Goal: Task Accomplishment & Management: Manage account settings

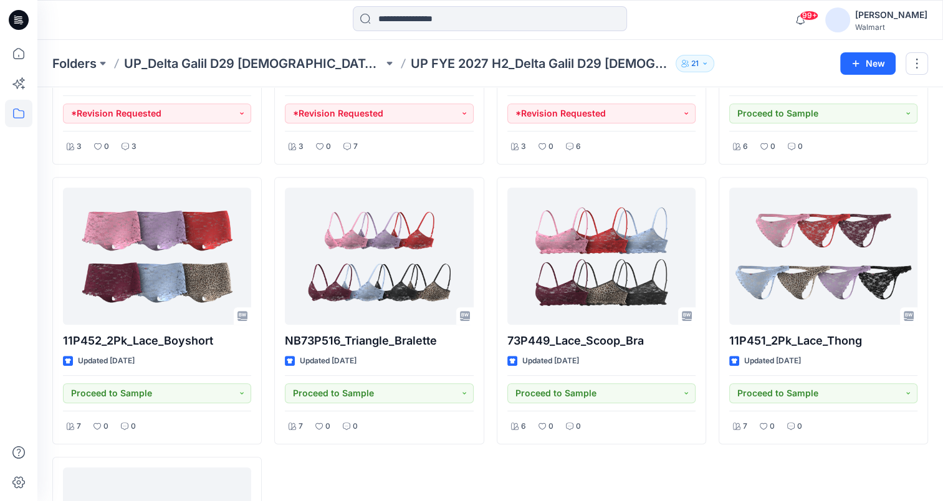
scroll to position [87, 0]
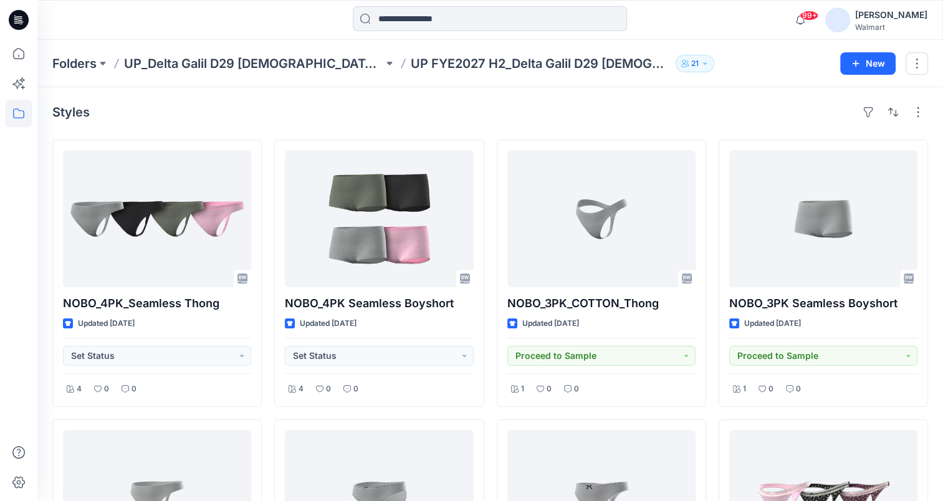
click at [607, 108] on div "Styles" at bounding box center [489, 112] width 875 height 20
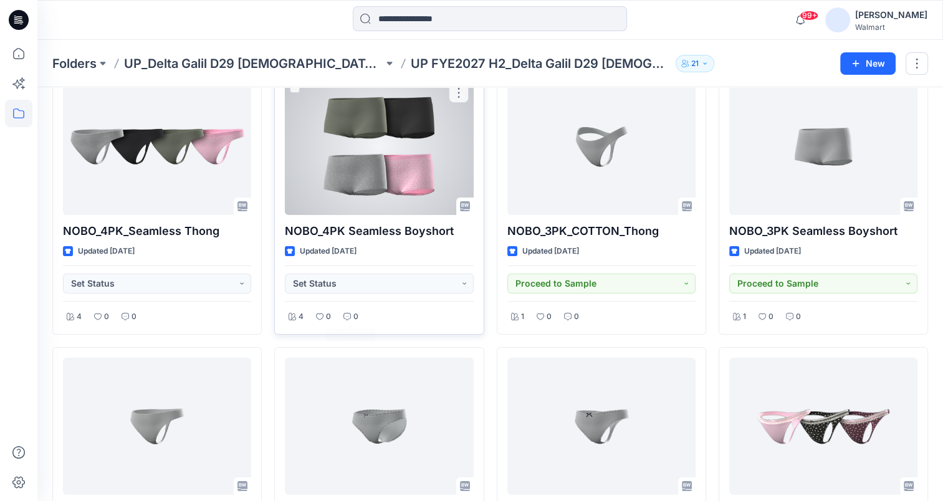
scroll to position [62, 0]
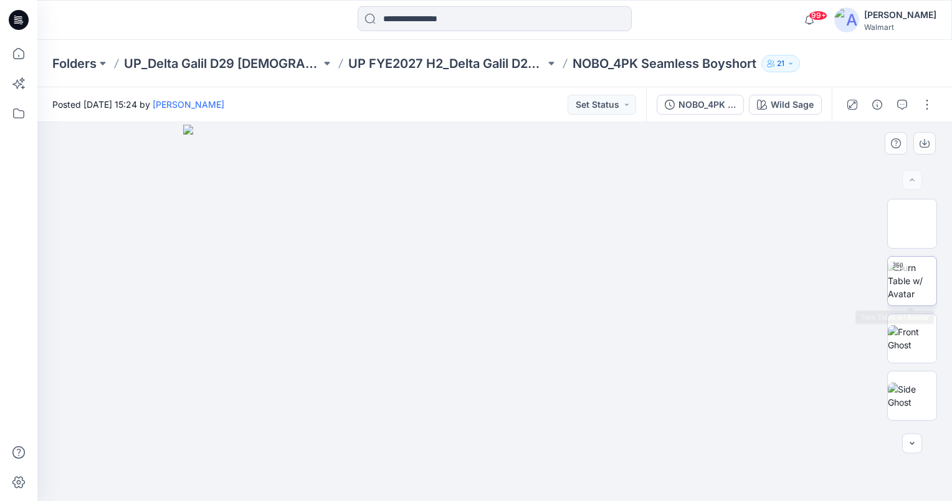
click at [911, 277] on img at bounding box center [912, 280] width 49 height 39
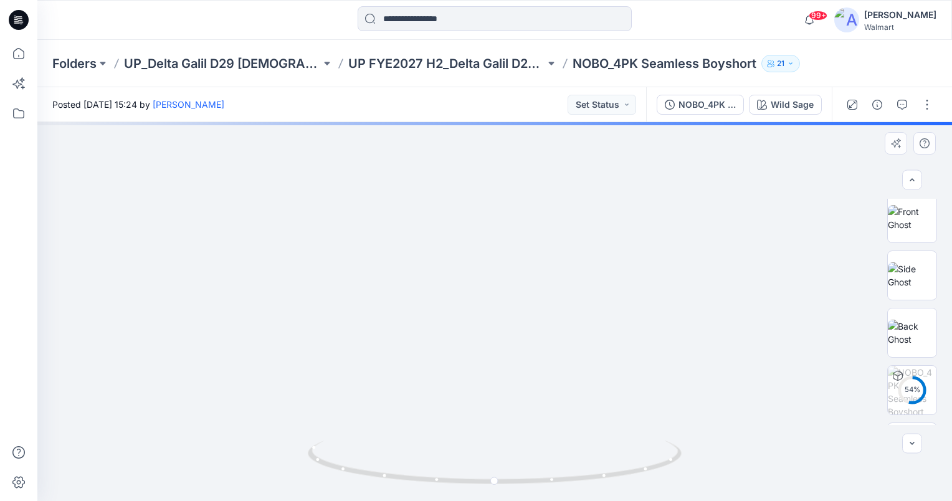
scroll to position [167, 0]
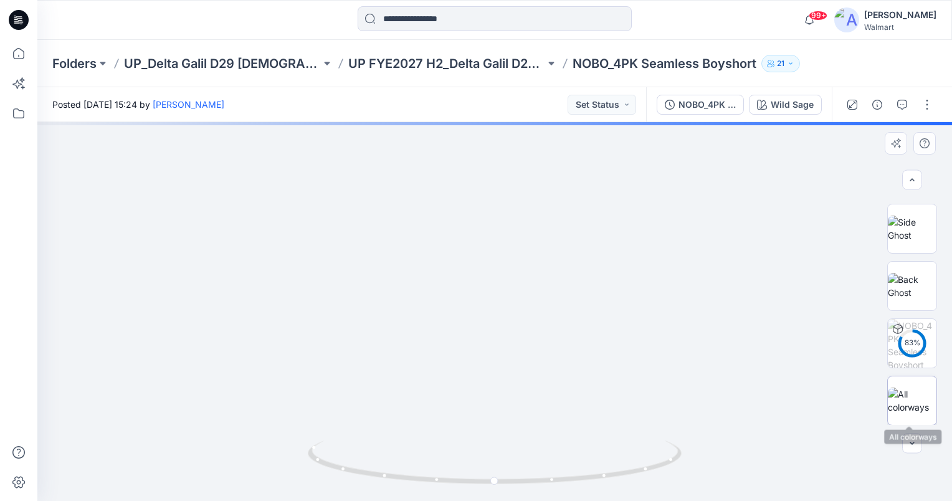
click at [910, 404] on img at bounding box center [912, 400] width 49 height 26
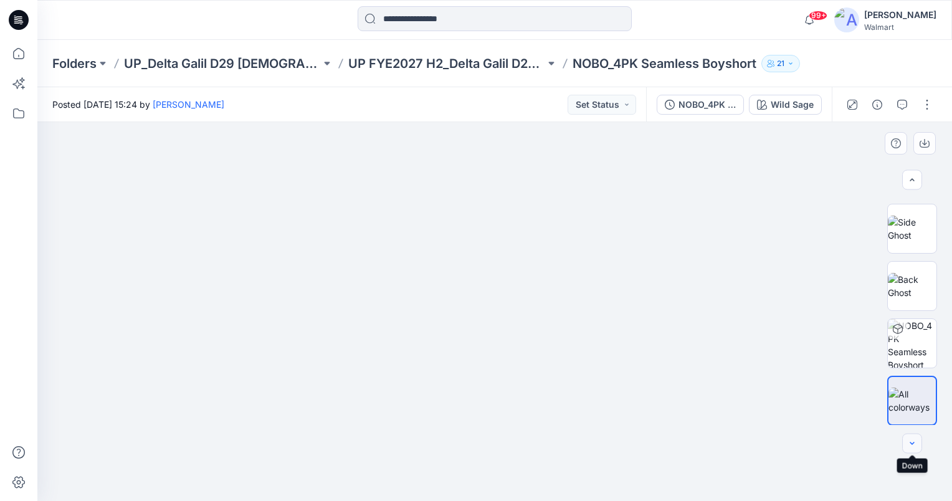
click at [911, 447] on icon "button" at bounding box center [912, 444] width 10 height 10
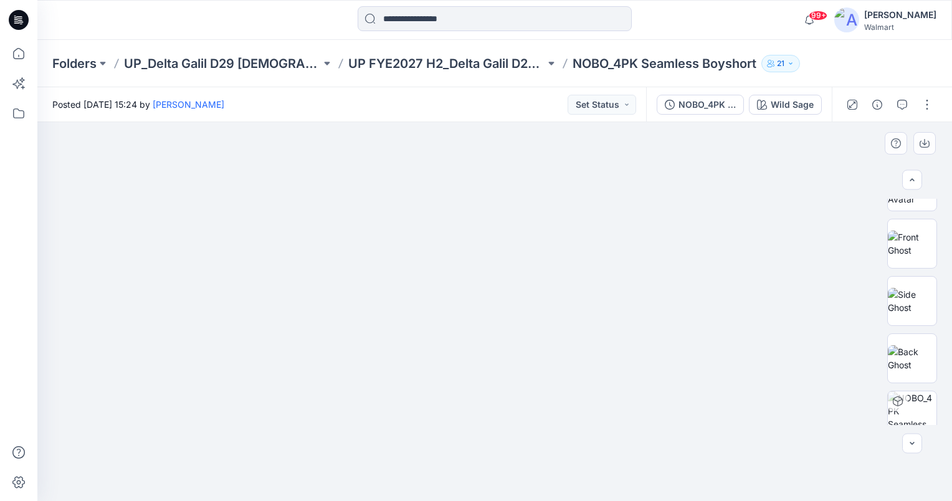
scroll to position [0, 0]
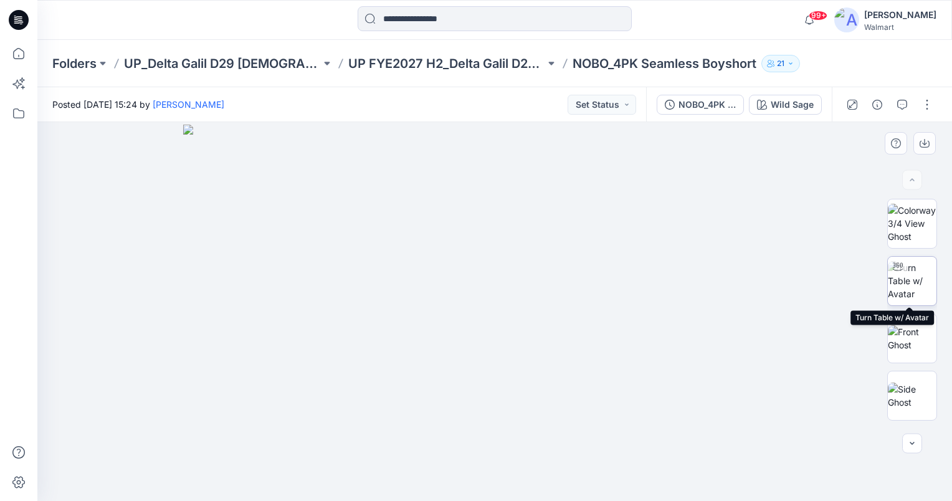
click at [901, 278] on img at bounding box center [912, 280] width 49 height 39
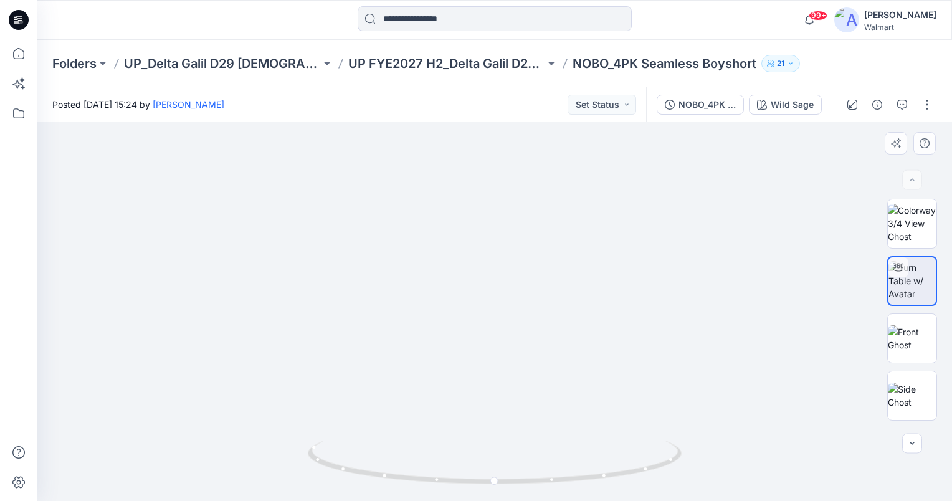
drag, startPoint x: 561, startPoint y: 348, endPoint x: 557, endPoint y: 336, distance: 11.8
click at [557, 336] on img at bounding box center [495, 77] width 1266 height 845
drag, startPoint x: 497, startPoint y: 481, endPoint x: 489, endPoint y: 492, distance: 13.3
click at [489, 487] on icon at bounding box center [496, 463] width 377 height 47
click at [617, 107] on button "Set Status" at bounding box center [602, 105] width 69 height 20
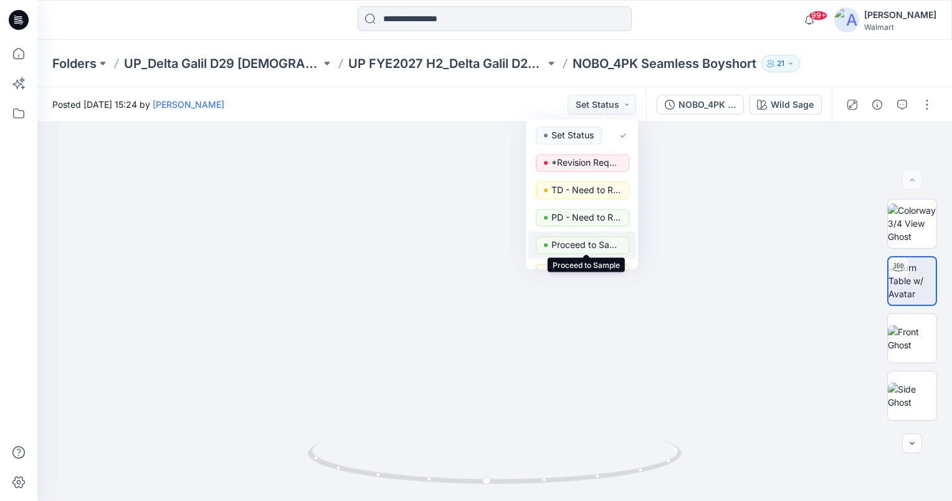
click at [577, 243] on p "Proceed to Sample" at bounding box center [586, 245] width 70 height 16
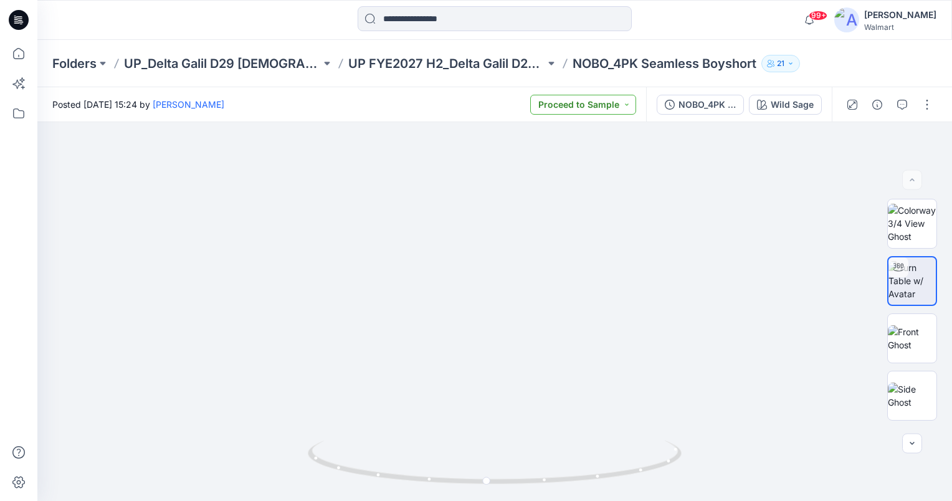
click at [633, 106] on button "Proceed to Sample" at bounding box center [583, 105] width 106 height 20
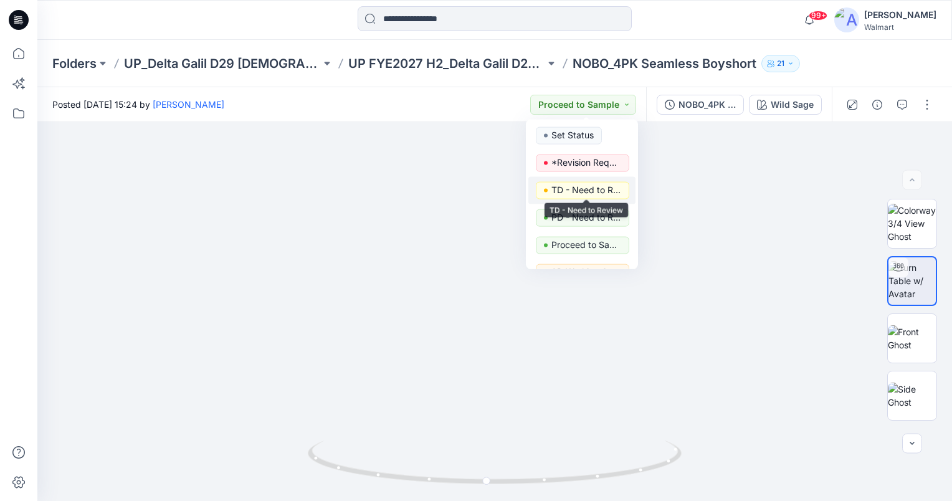
click at [580, 191] on p "TD - Need to Review" at bounding box center [586, 190] width 70 height 16
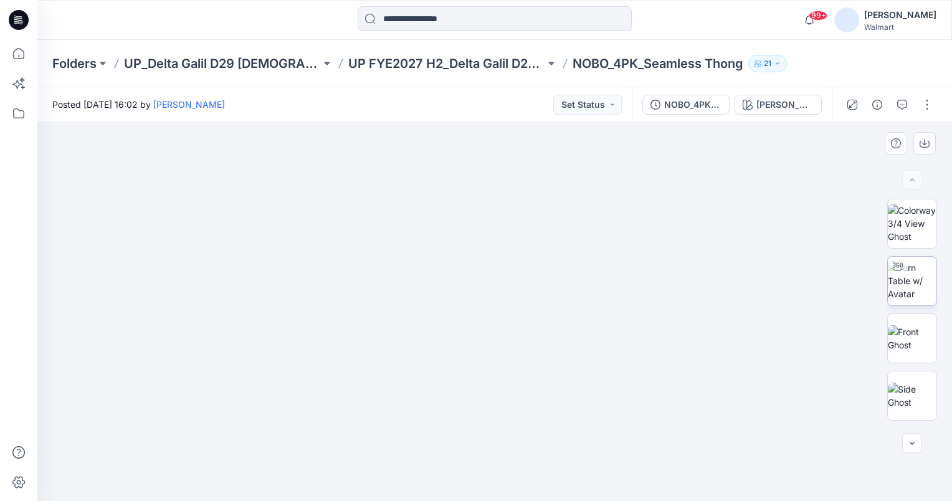
click at [907, 273] on img at bounding box center [912, 280] width 49 height 39
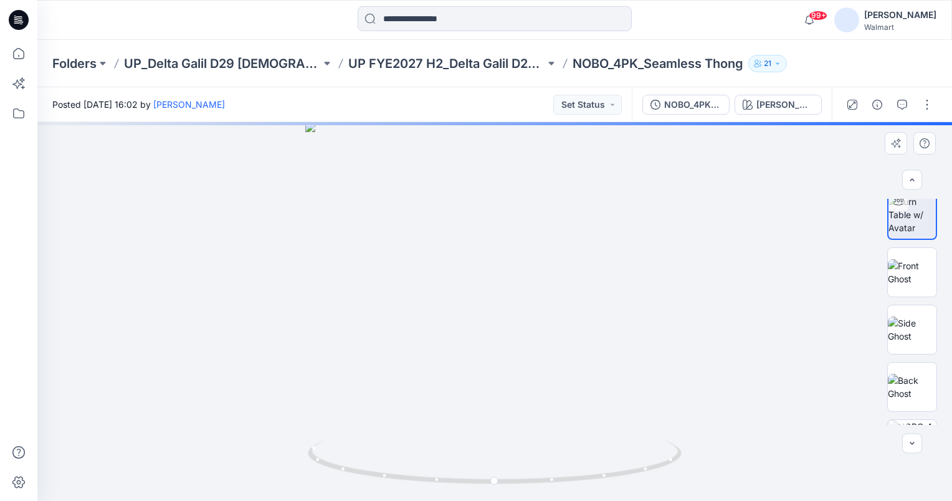
scroll to position [77, 0]
drag, startPoint x: 488, startPoint y: 365, endPoint x: 487, endPoint y: 319, distance: 46.1
click at [487, 319] on img at bounding box center [492, 22] width 1443 height 957
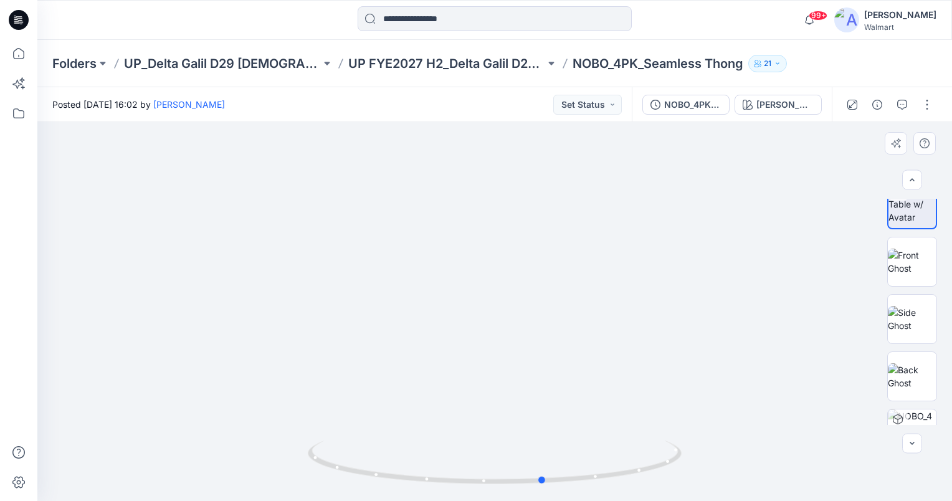
drag, startPoint x: 493, startPoint y: 480, endPoint x: 169, endPoint y: 485, distance: 324.6
click at [169, 485] on div at bounding box center [494, 311] width 915 height 379
click at [608, 98] on button "Set Status" at bounding box center [587, 105] width 69 height 20
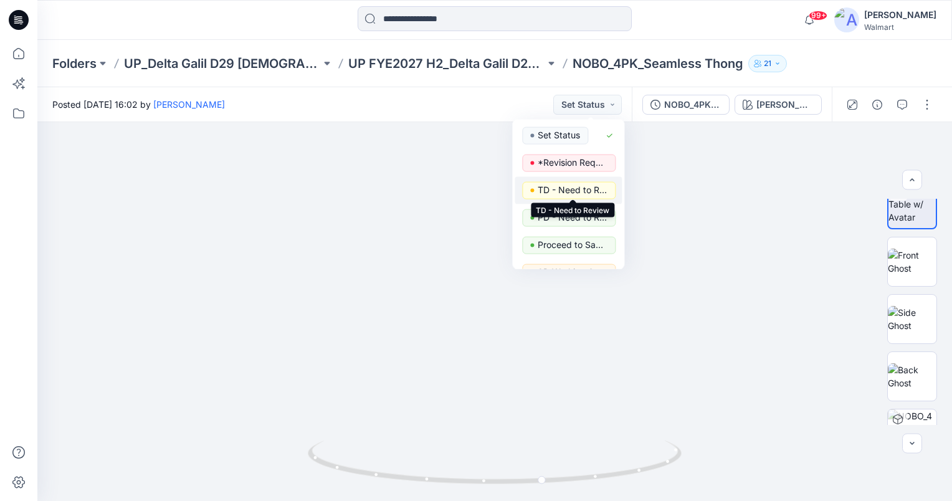
click at [573, 192] on p "TD - Need to Review" at bounding box center [573, 190] width 70 height 16
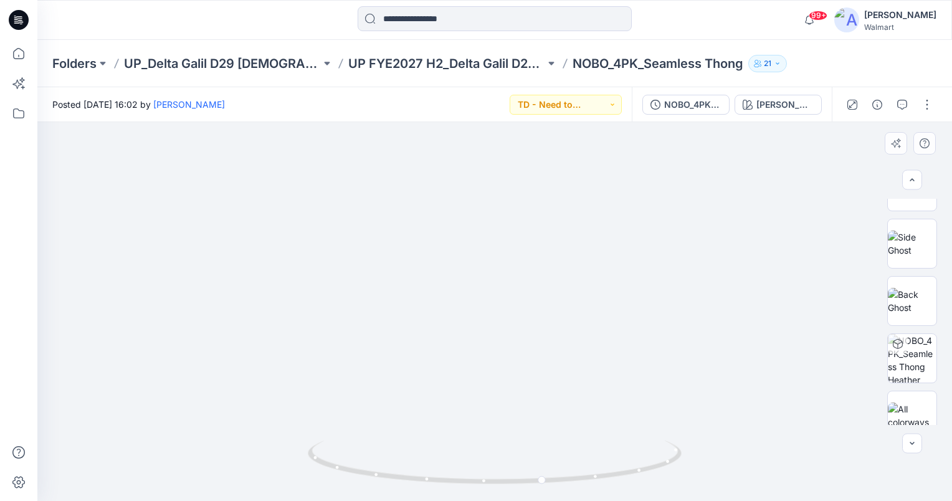
scroll to position [167, 0]
click at [918, 405] on img at bounding box center [912, 400] width 49 height 26
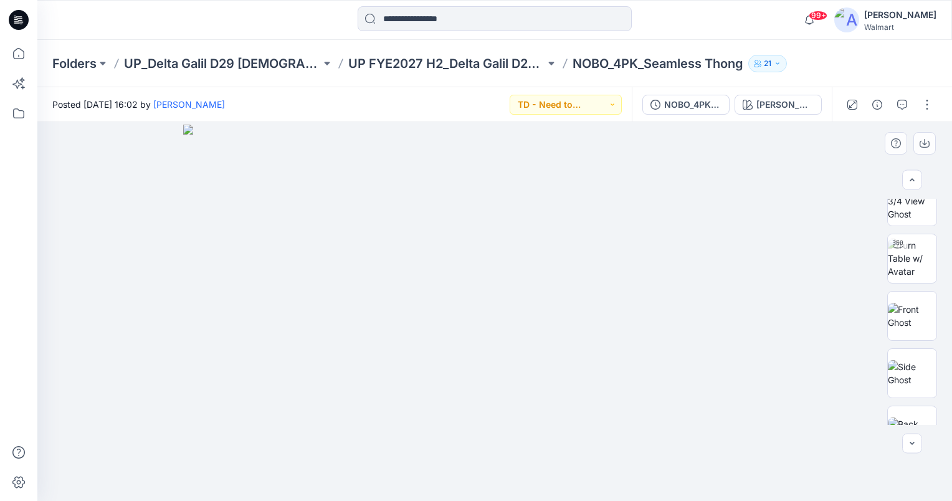
scroll to position [0, 0]
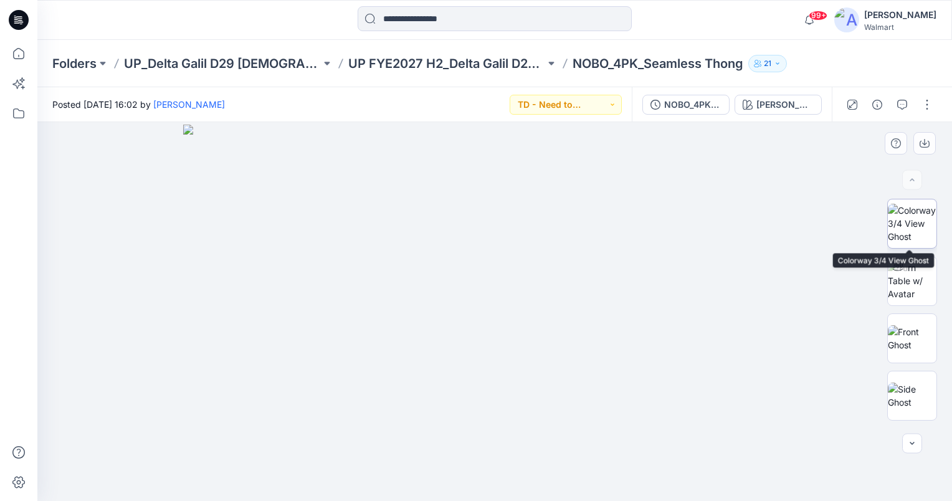
click at [920, 226] on img at bounding box center [912, 223] width 49 height 39
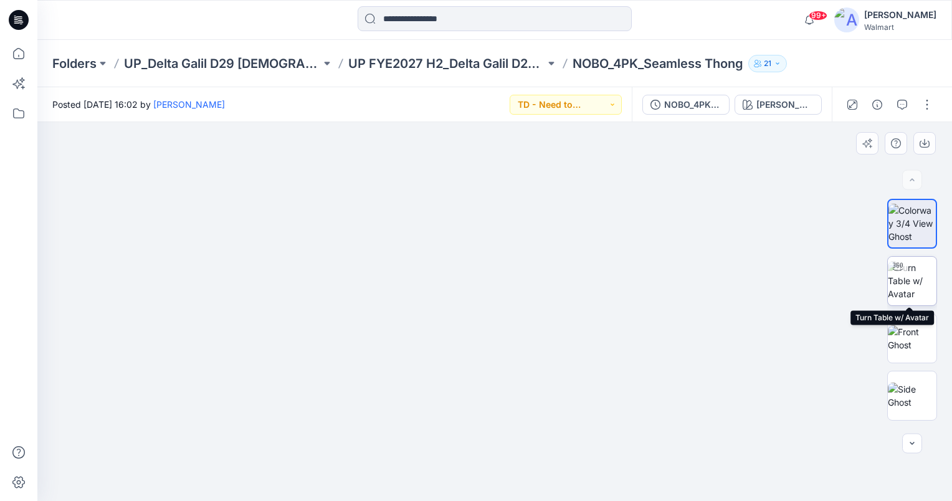
click at [913, 292] on img at bounding box center [912, 280] width 49 height 39
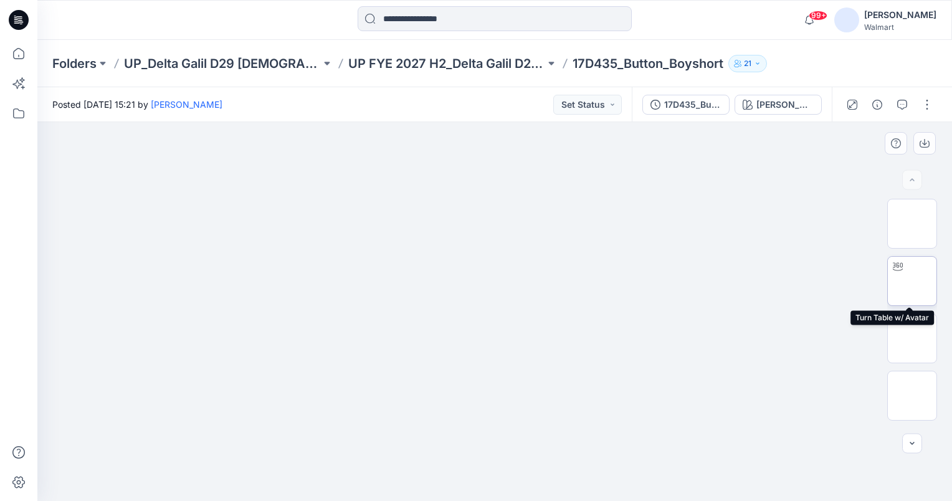
click at [912, 281] on img at bounding box center [912, 281] width 0 height 0
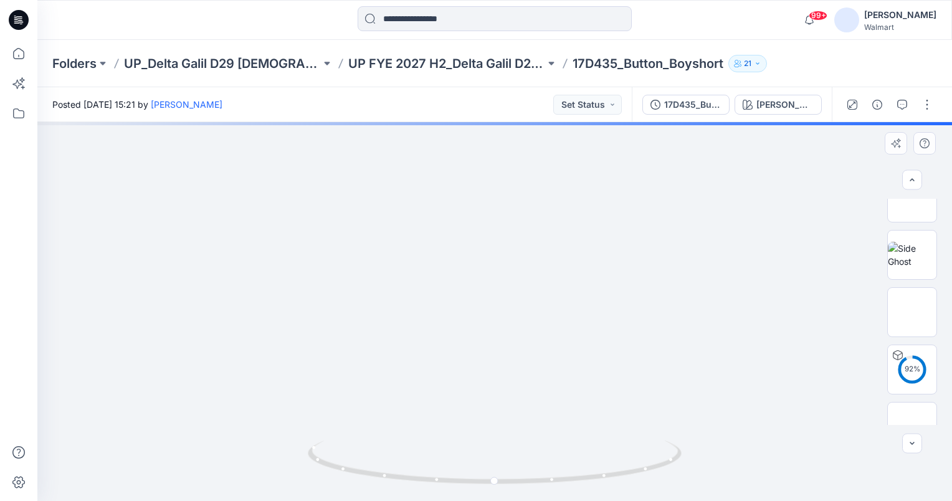
scroll to position [167, 0]
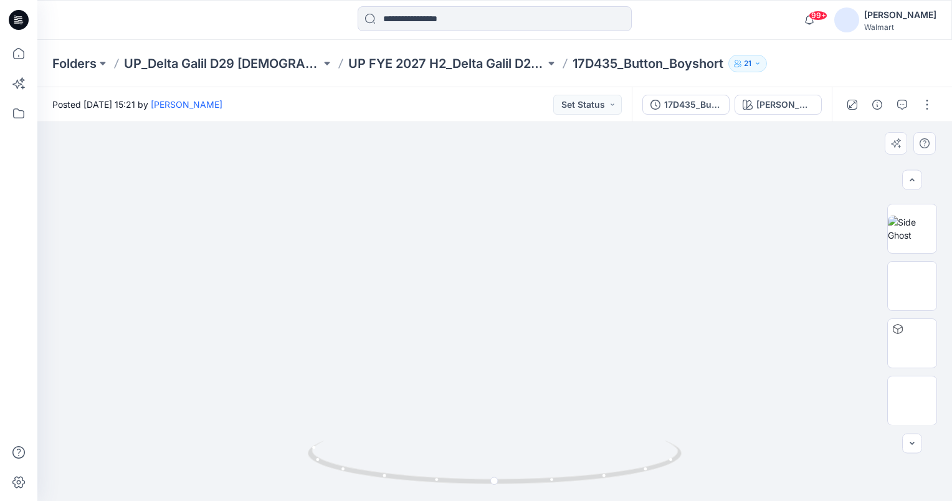
drag, startPoint x: 568, startPoint y: 330, endPoint x: 558, endPoint y: 278, distance: 53.4
drag, startPoint x: 497, startPoint y: 482, endPoint x: 501, endPoint y: 472, distance: 11.5
click at [501, 472] on icon at bounding box center [496, 463] width 377 height 47
click at [622, 107] on button "Set Status" at bounding box center [587, 105] width 69 height 20
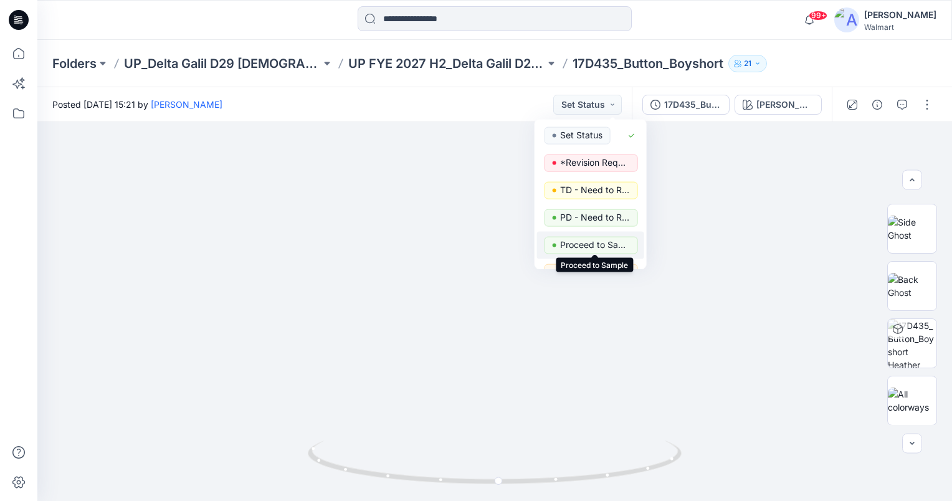
click at [616, 242] on p "Proceed to Sample" at bounding box center [595, 245] width 70 height 16
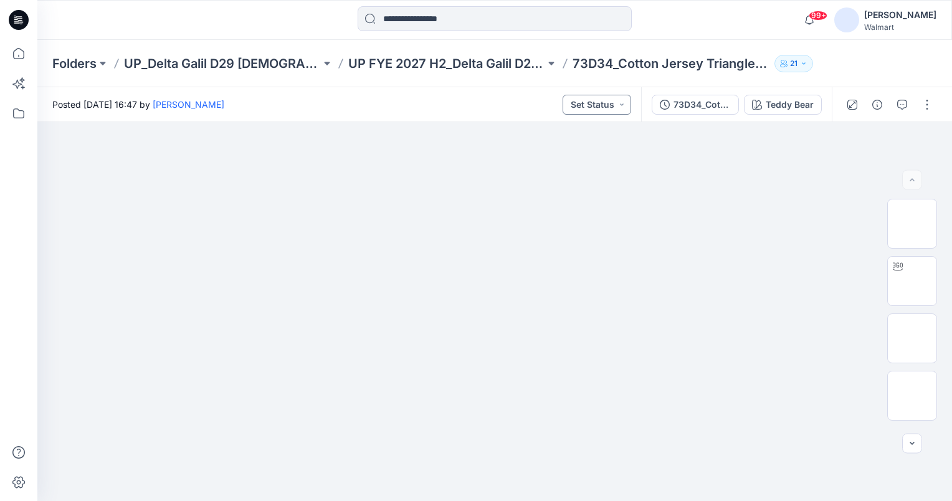
click at [616, 103] on button "Set Status" at bounding box center [597, 105] width 69 height 20
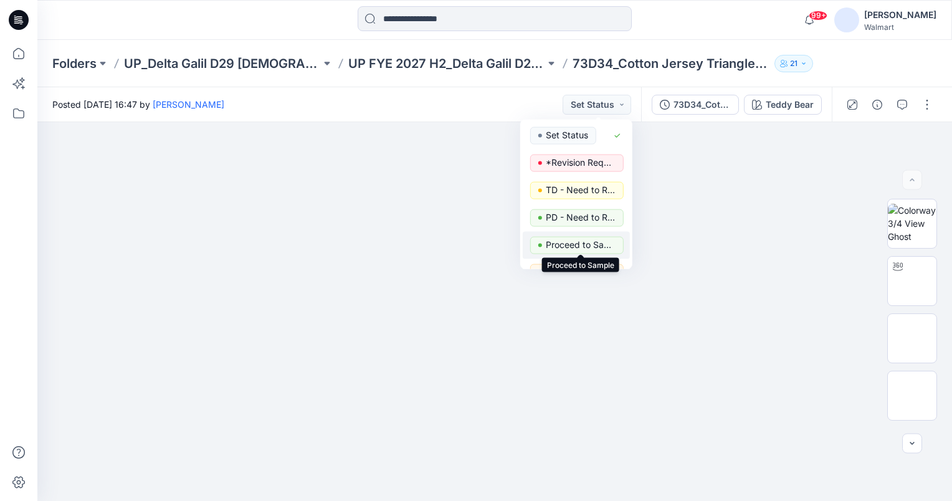
click at [594, 245] on p "Proceed to Sample" at bounding box center [581, 245] width 70 height 16
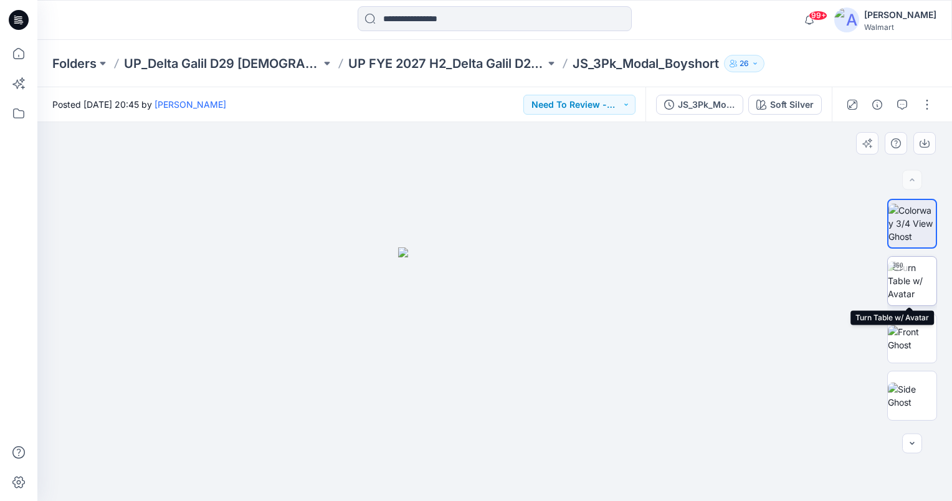
click at [905, 288] on img at bounding box center [912, 280] width 49 height 39
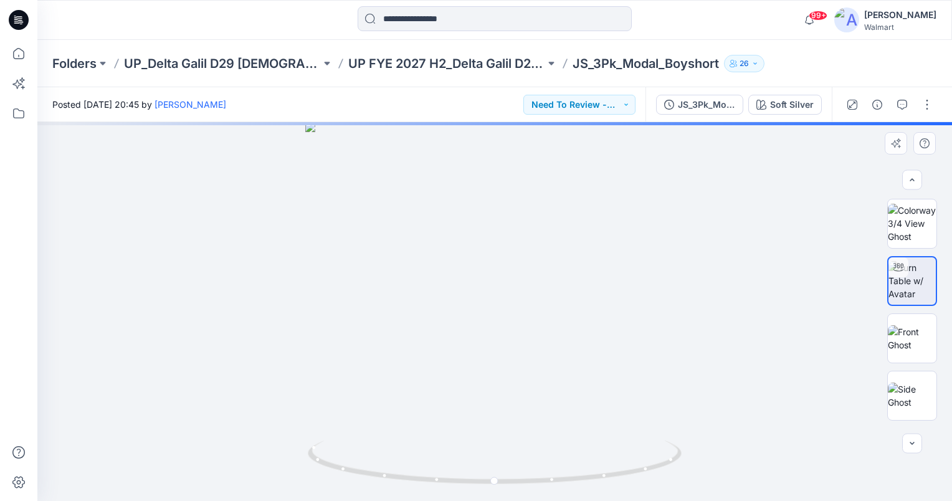
scroll to position [51, 0]
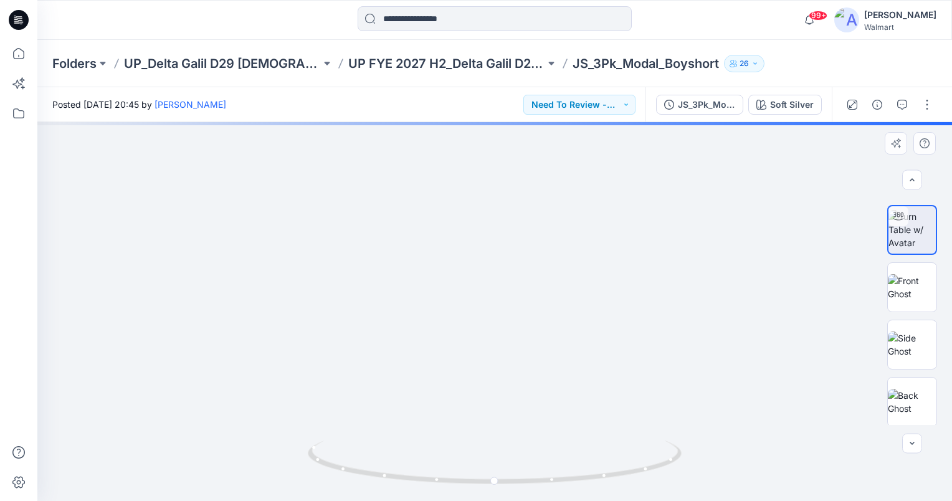
drag, startPoint x: 563, startPoint y: 376, endPoint x: 549, endPoint y: 329, distance: 49.1
drag, startPoint x: 494, startPoint y: 483, endPoint x: 125, endPoint y: 458, distance: 370.3
click at [125, 458] on div at bounding box center [494, 311] width 915 height 379
click at [594, 95] on button "Need To Review - Design/PD/Tech" at bounding box center [579, 105] width 112 height 20
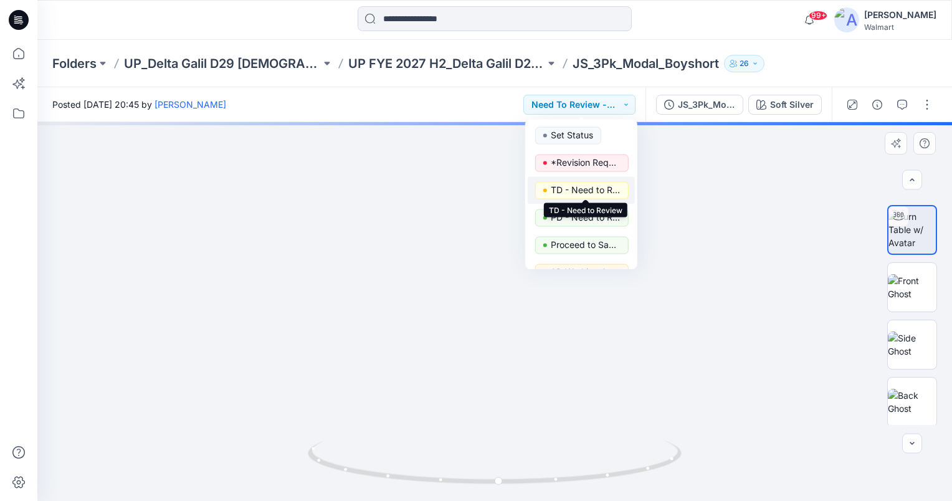
drag, startPoint x: 586, startPoint y: 188, endPoint x: 559, endPoint y: 186, distance: 27.5
click at [586, 188] on p "TD - Need to Review" at bounding box center [586, 190] width 70 height 16
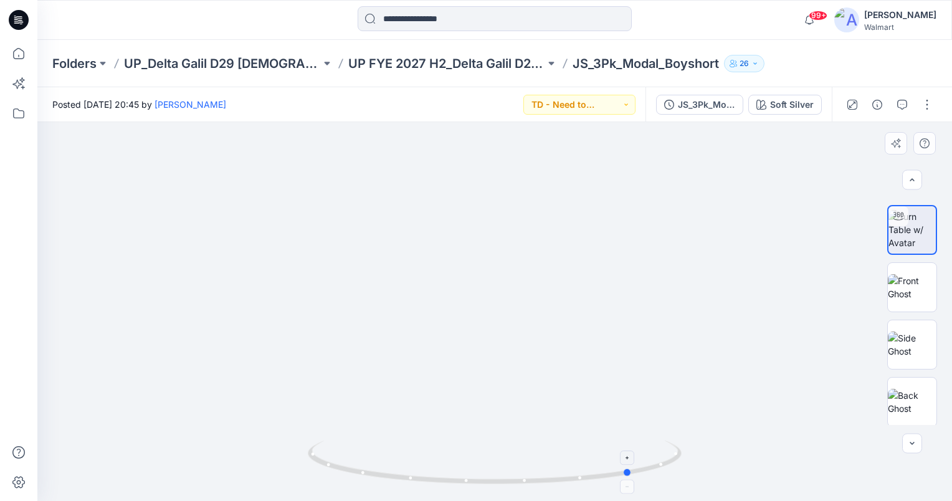
drag, startPoint x: 499, startPoint y: 477, endPoint x: 632, endPoint y: 464, distance: 134.0
click at [632, 464] on icon at bounding box center [496, 463] width 377 height 47
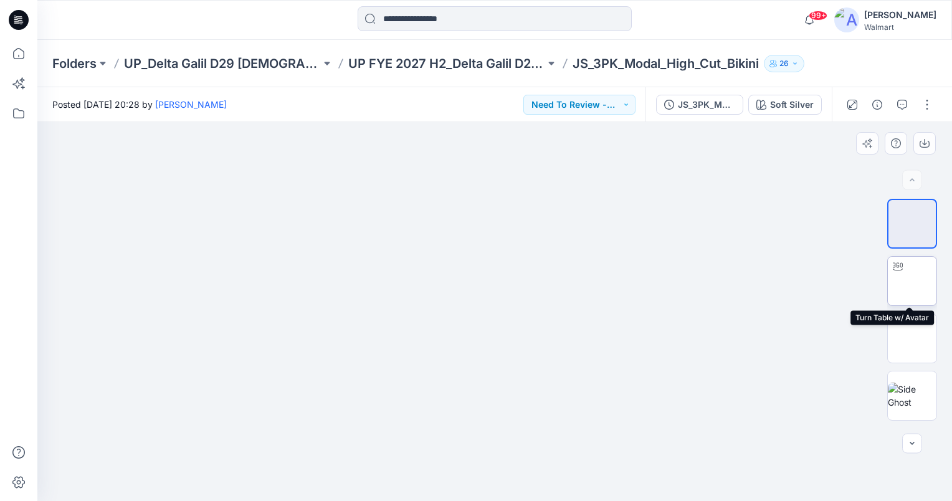
drag, startPoint x: 907, startPoint y: 287, endPoint x: 891, endPoint y: 279, distance: 17.3
click at [907, 287] on img at bounding box center [912, 280] width 49 height 39
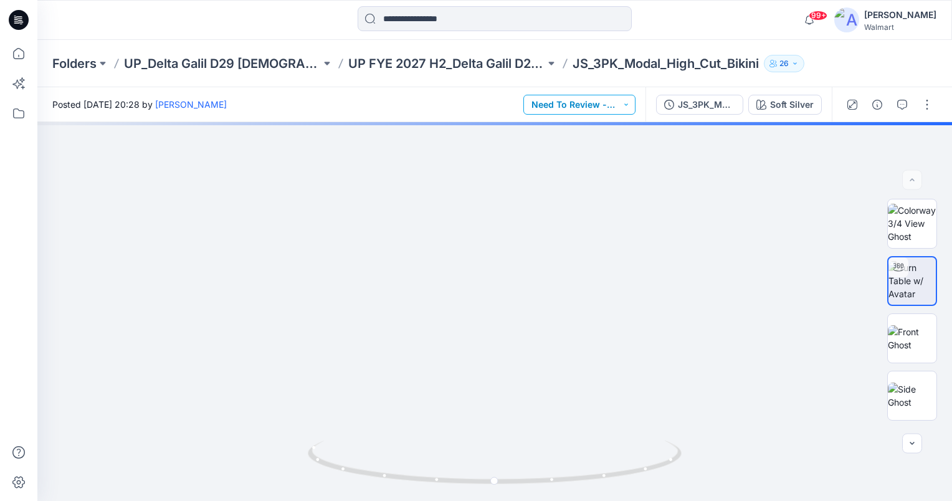
click at [617, 106] on button "Need To Review - Design/PD/Tech" at bounding box center [579, 105] width 112 height 20
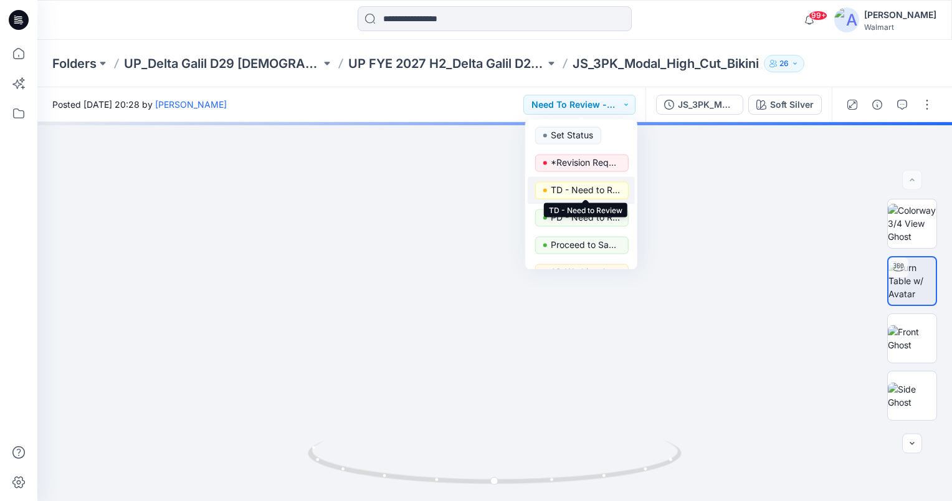
click at [601, 192] on p "TD - Need to Review" at bounding box center [586, 190] width 70 height 16
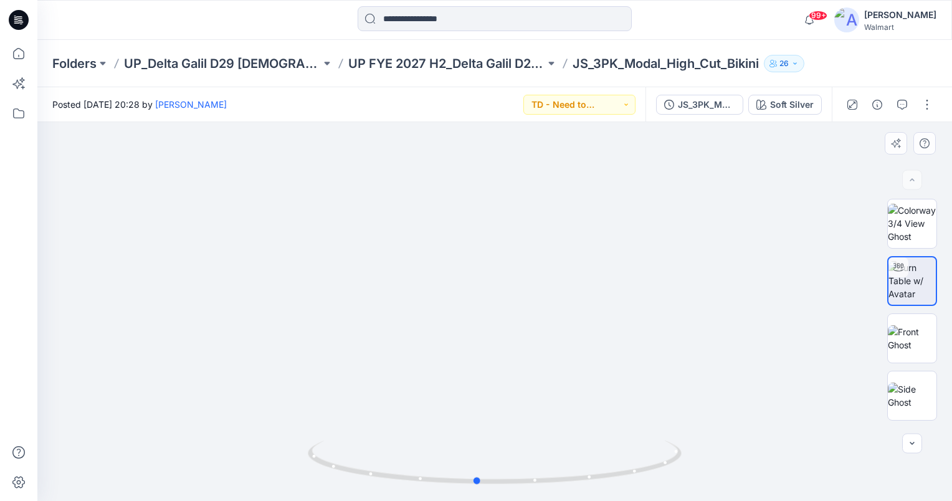
drag, startPoint x: 492, startPoint y: 482, endPoint x: 462, endPoint y: 491, distance: 30.7
click at [473, 487] on icon at bounding box center [496, 463] width 377 height 47
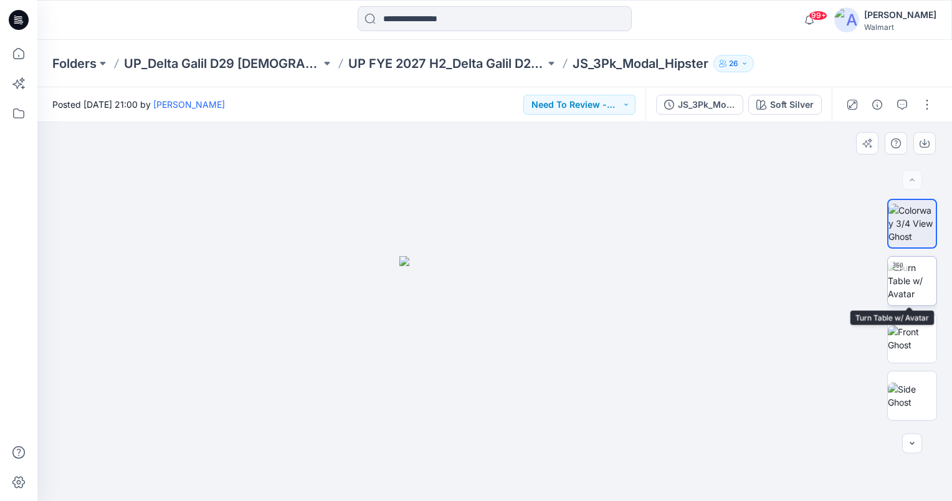
click at [907, 280] on img at bounding box center [912, 280] width 49 height 39
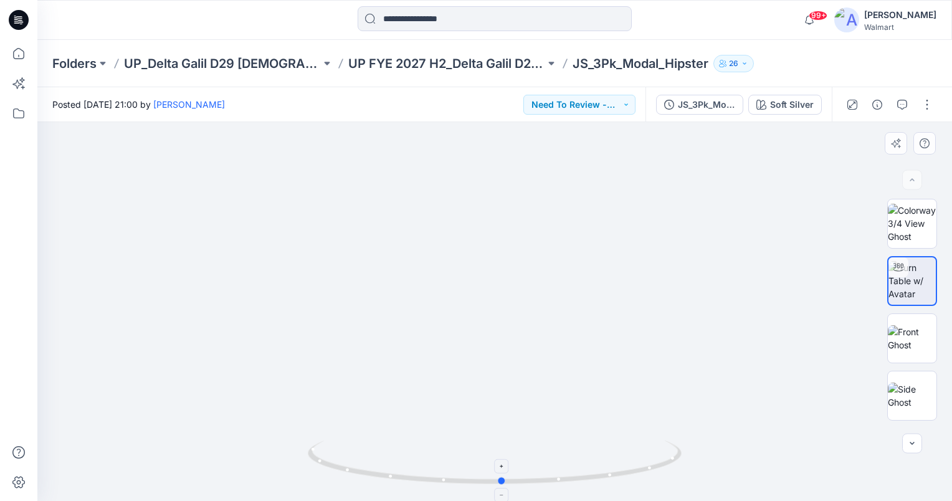
drag, startPoint x: 493, startPoint y: 478, endPoint x: 501, endPoint y: 467, distance: 14.0
click at [501, 467] on icon at bounding box center [496, 463] width 377 height 47
click at [609, 105] on button "Need To Review - Design/PD/Tech" at bounding box center [579, 105] width 112 height 20
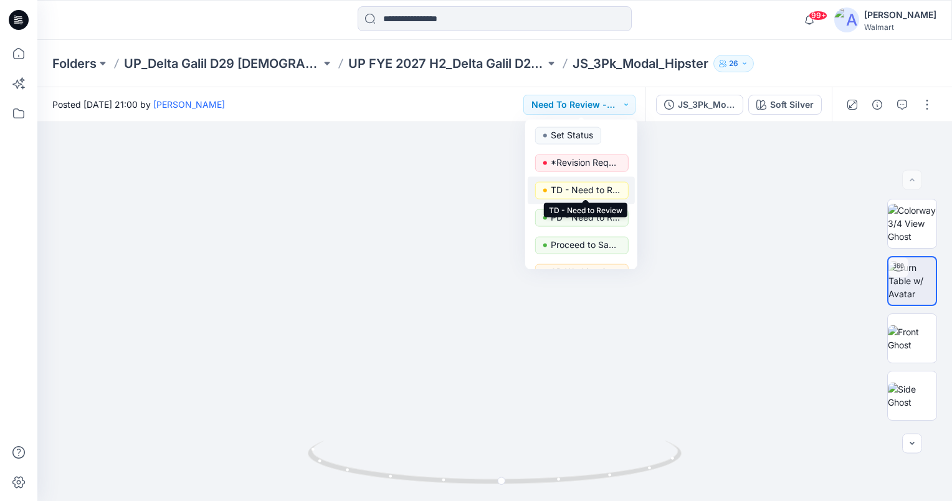
click at [601, 191] on p "TD - Need to Review" at bounding box center [586, 190] width 70 height 16
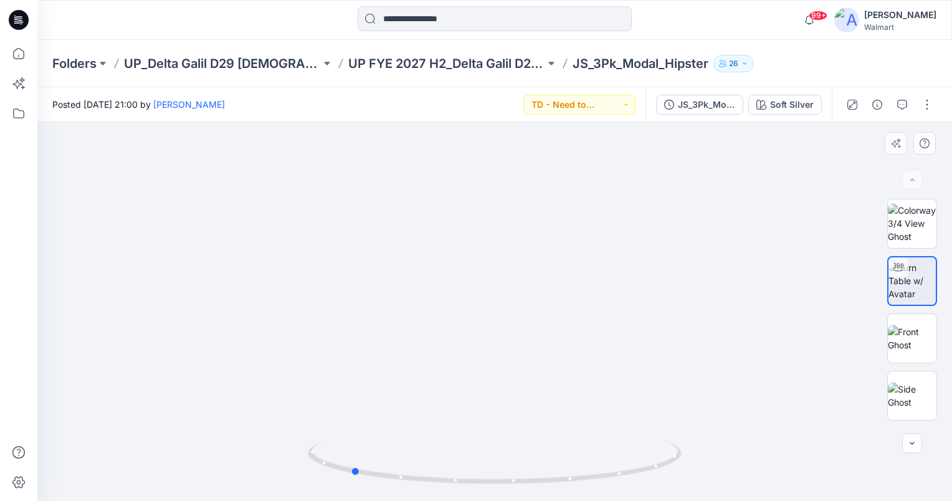
drag, startPoint x: 505, startPoint y: 479, endPoint x: 592, endPoint y: 406, distance: 113.6
click at [359, 472] on circle at bounding box center [355, 471] width 7 height 7
drag, startPoint x: 361, startPoint y: 470, endPoint x: 493, endPoint y: 487, distance: 133.2
click at [493, 487] on div at bounding box center [495, 470] width 374 height 62
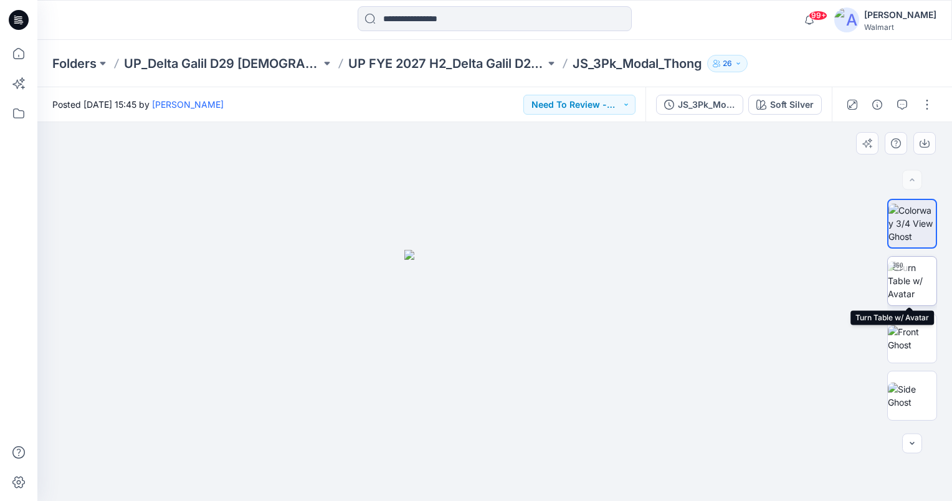
click at [905, 277] on img at bounding box center [912, 280] width 49 height 39
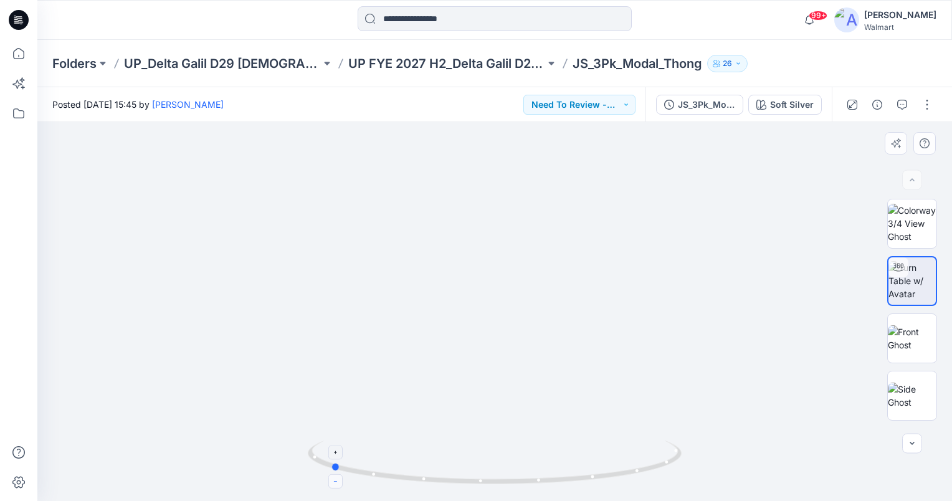
drag, startPoint x: 496, startPoint y: 481, endPoint x: 331, endPoint y: 477, distance: 164.5
click at [331, 477] on icon at bounding box center [496, 463] width 377 height 47
drag, startPoint x: 336, startPoint y: 465, endPoint x: 454, endPoint y: 468, distance: 117.8
click at [446, 478] on icon at bounding box center [496, 463] width 377 height 47
click at [612, 101] on button "Need To Review - Design/PD/Tech" at bounding box center [579, 105] width 112 height 20
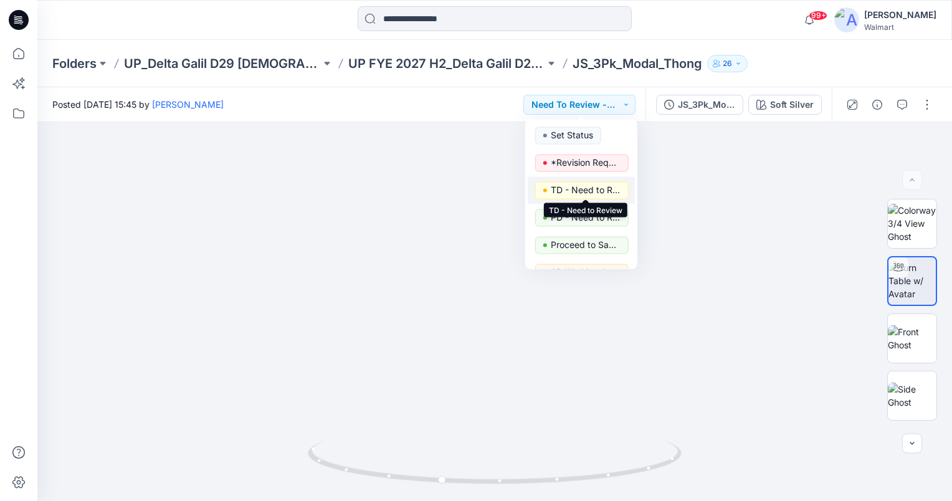
click at [602, 190] on p "TD - Need to Review" at bounding box center [586, 190] width 70 height 16
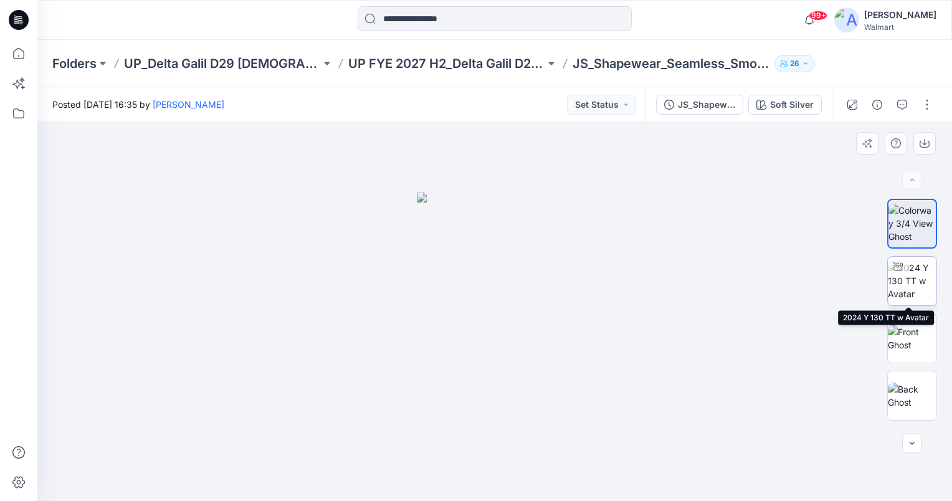
click at [918, 280] on img at bounding box center [912, 280] width 49 height 39
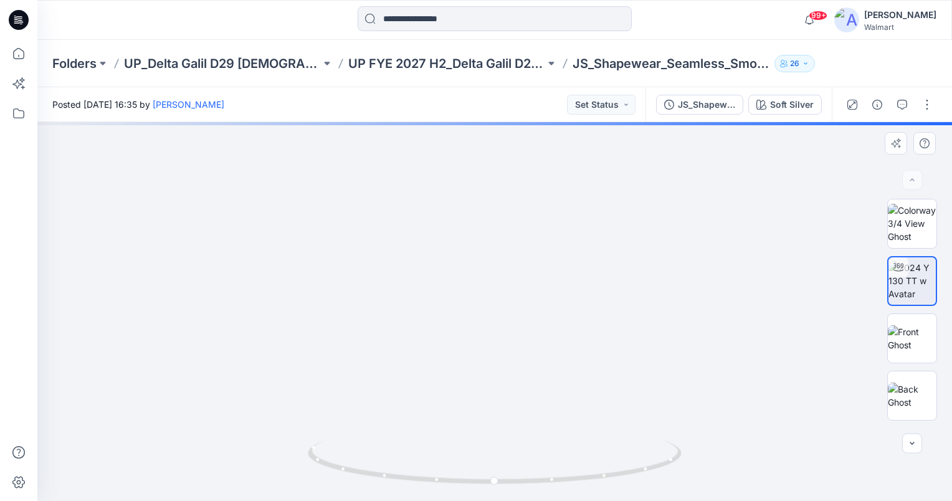
drag, startPoint x: 484, startPoint y: 351, endPoint x: 480, endPoint y: 310, distance: 41.3
click at [480, 310] on img at bounding box center [490, 114] width 1088 height 774
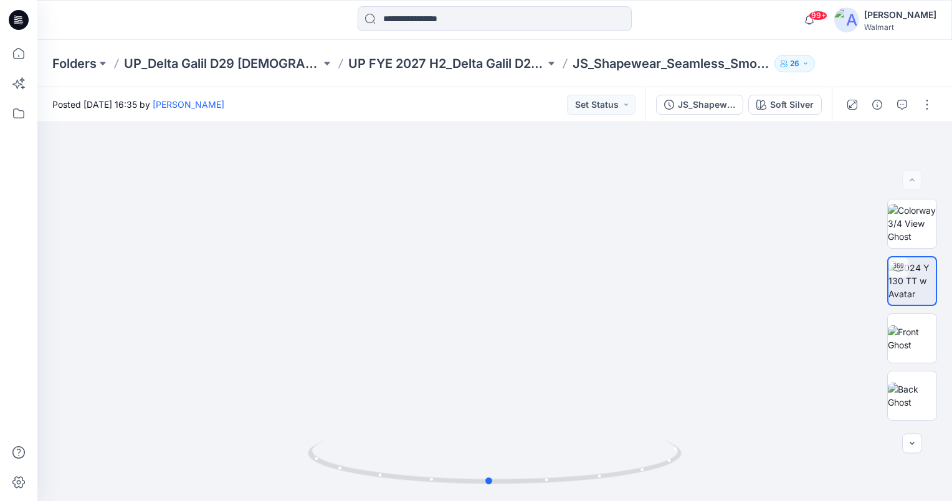
drag, startPoint x: 495, startPoint y: 481, endPoint x: 490, endPoint y: 501, distance: 21.3
click at [490, 500] on html "99+ Notifications [PERSON_NAME] shared WM22609A_ADM_ESSENTIALS LONG PANT in UP …" at bounding box center [476, 250] width 952 height 501
click at [620, 101] on button "Set Status" at bounding box center [601, 105] width 69 height 20
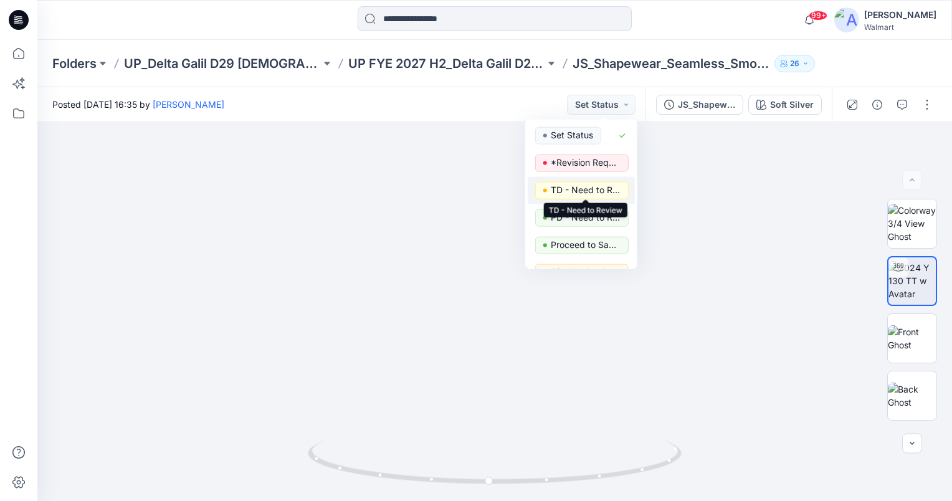
click at [599, 186] on p "TD - Need to Review" at bounding box center [586, 190] width 70 height 16
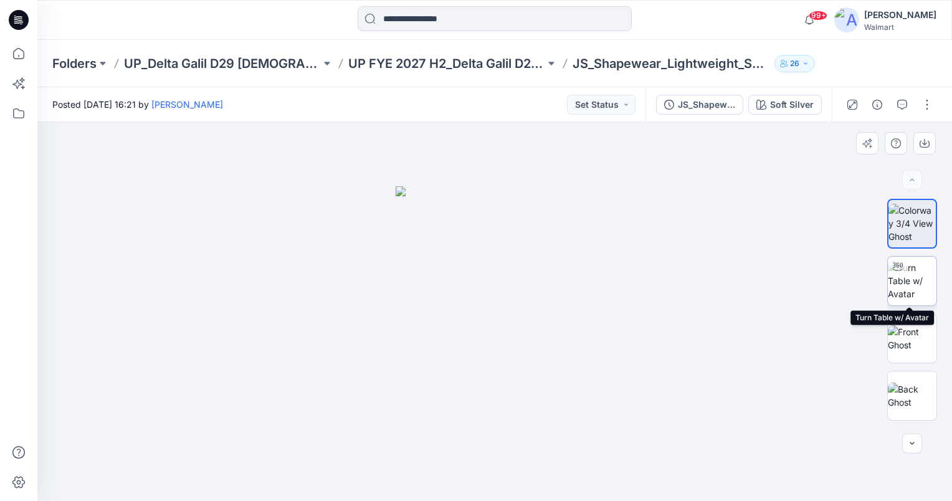
click at [920, 278] on img at bounding box center [912, 280] width 49 height 39
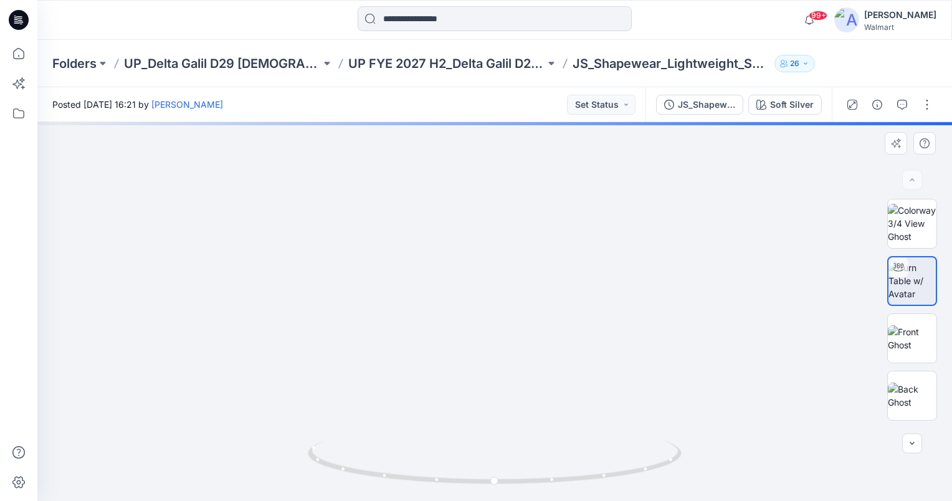
drag, startPoint x: 537, startPoint y: 381, endPoint x: 548, endPoint y: 328, distance: 54.1
click at [548, 328] on img at bounding box center [494, 152] width 911 height 698
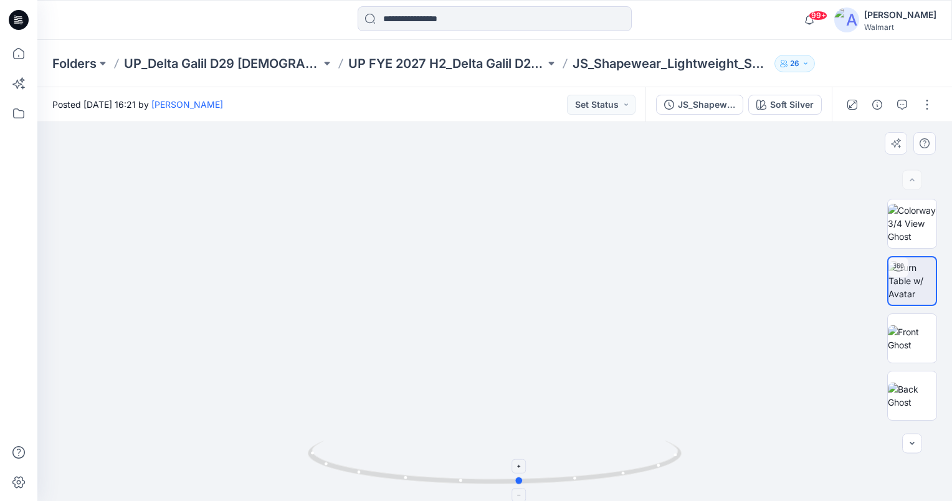
drag, startPoint x: 492, startPoint y: 479, endPoint x: 518, endPoint y: 476, distance: 25.7
click at [518, 476] on icon at bounding box center [496, 463] width 377 height 47
click at [616, 106] on button "Set Status" at bounding box center [601, 105] width 69 height 20
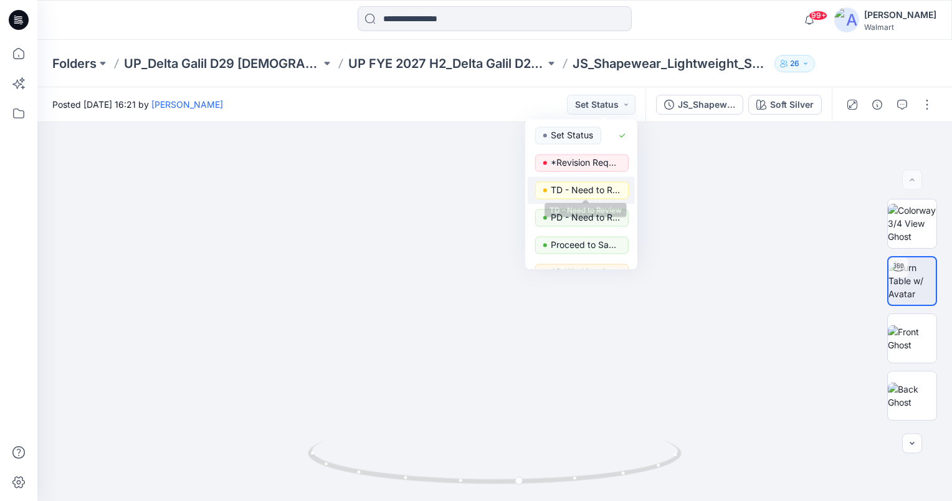
click at [602, 192] on p "TD - Need to Review" at bounding box center [586, 190] width 70 height 16
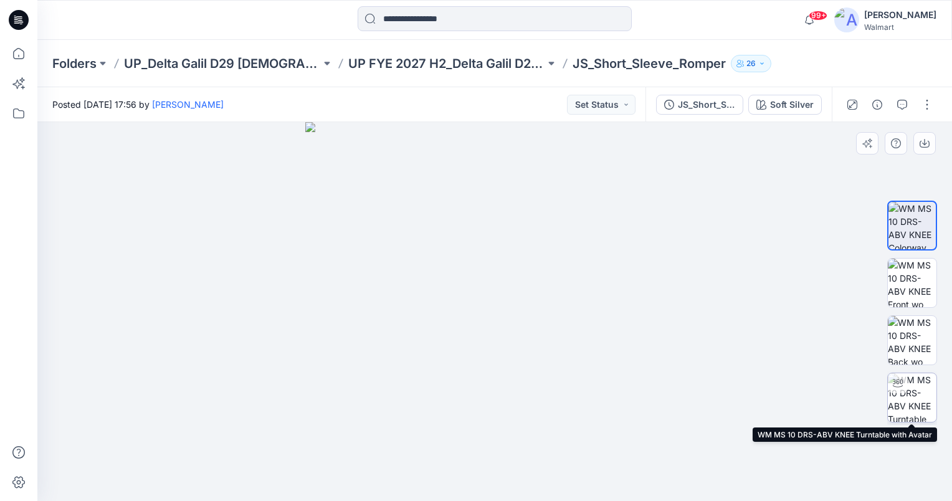
click at [916, 392] on img at bounding box center [912, 397] width 49 height 49
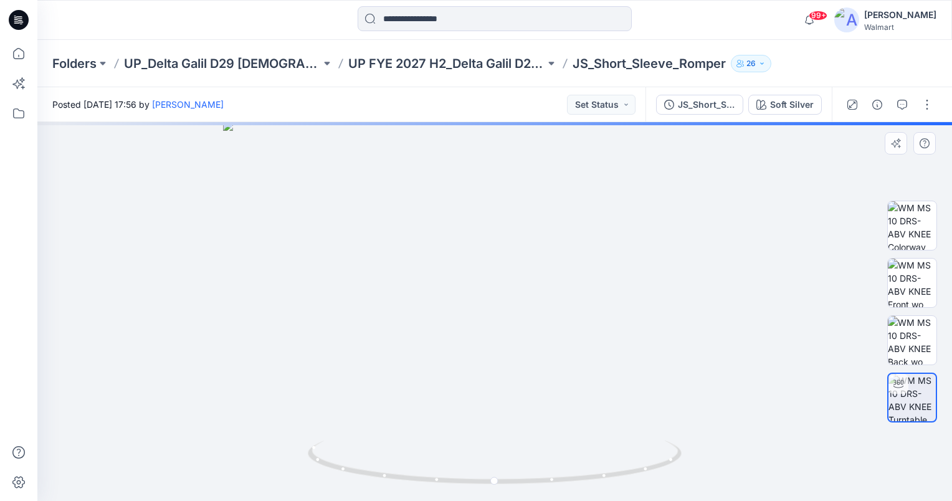
drag, startPoint x: 542, startPoint y: 218, endPoint x: 539, endPoint y: 299, distance: 81.0
click at [539, 299] on img at bounding box center [494, 311] width 543 height 380
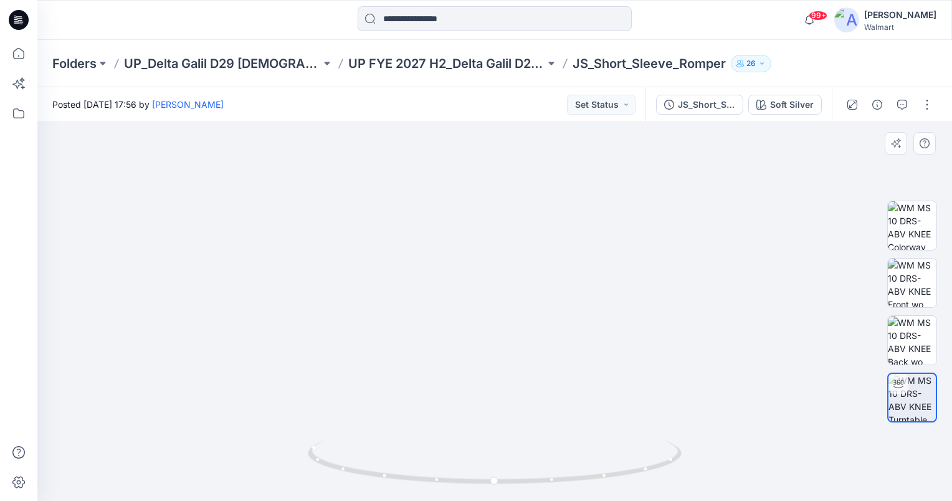
drag, startPoint x: 511, startPoint y: 387, endPoint x: 513, endPoint y: 350, distance: 36.8
click at [511, 350] on img at bounding box center [494, 295] width 597 height 412
drag, startPoint x: 561, startPoint y: 394, endPoint x: 559, endPoint y: 371, distance: 22.5
click at [559, 371] on img at bounding box center [495, 276] width 652 height 449
drag, startPoint x: 495, startPoint y: 480, endPoint x: 483, endPoint y: 478, distance: 12.1
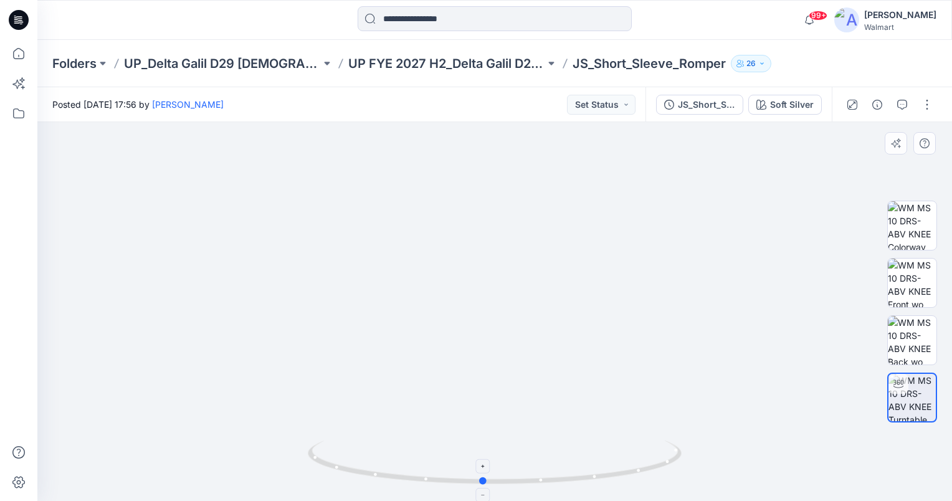
click at [483, 478] on circle at bounding box center [483, 480] width 7 height 7
drag, startPoint x: 534, startPoint y: 309, endPoint x: 533, endPoint y: 278, distance: 30.5
click at [528, 267] on img at bounding box center [495, 210] width 816 height 581
drag, startPoint x: 557, startPoint y: 265, endPoint x: 557, endPoint y: 390, distance: 124.6
click at [558, 390] on img at bounding box center [493, 190] width 1048 height 621
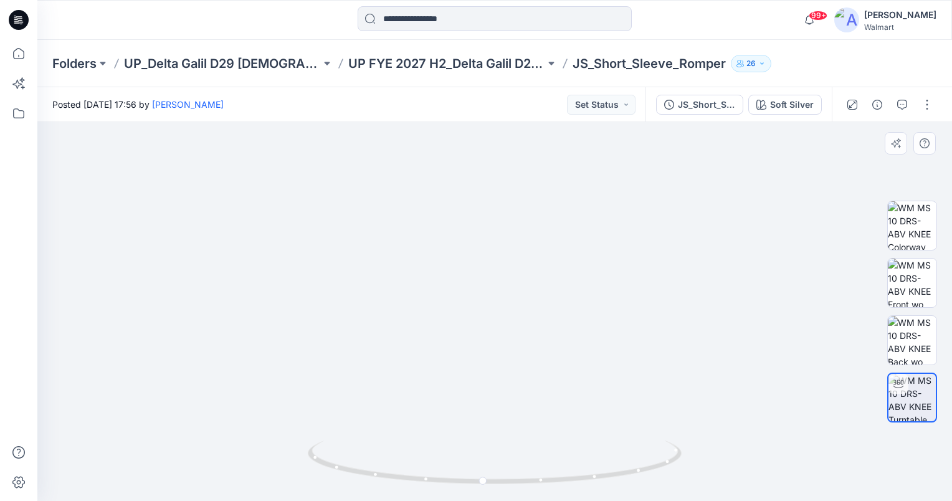
drag, startPoint x: 532, startPoint y: 269, endPoint x: 526, endPoint y: 374, distance: 105.5
click at [526, 374] on img at bounding box center [489, 257] width 1048 height 488
drag, startPoint x: 483, startPoint y: 479, endPoint x: 419, endPoint y: 480, distance: 63.5
click at [419, 480] on circle at bounding box center [421, 478] width 7 height 7
drag, startPoint x: 422, startPoint y: 476, endPoint x: 415, endPoint y: 476, distance: 6.9
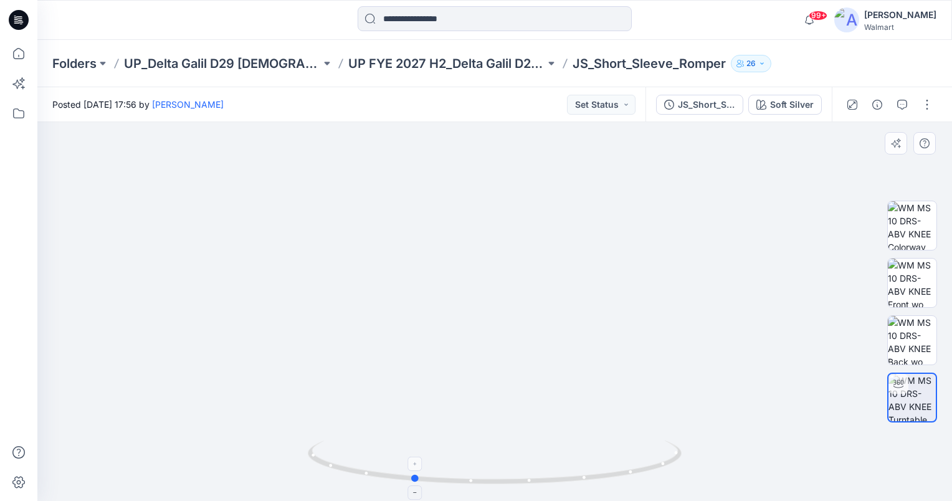
click at [415, 476] on circle at bounding box center [415, 478] width 7 height 7
drag, startPoint x: 416, startPoint y: 478, endPoint x: 495, endPoint y: 488, distance: 79.0
click at [495, 487] on icon at bounding box center [496, 463] width 377 height 47
click at [621, 101] on button "Set Status" at bounding box center [601, 105] width 69 height 20
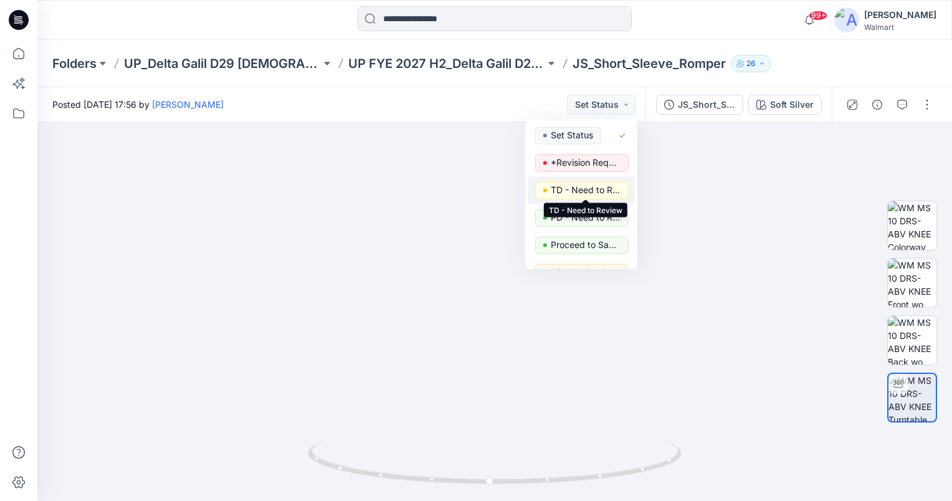
click at [601, 188] on p "TD - Need to Review" at bounding box center [586, 190] width 70 height 16
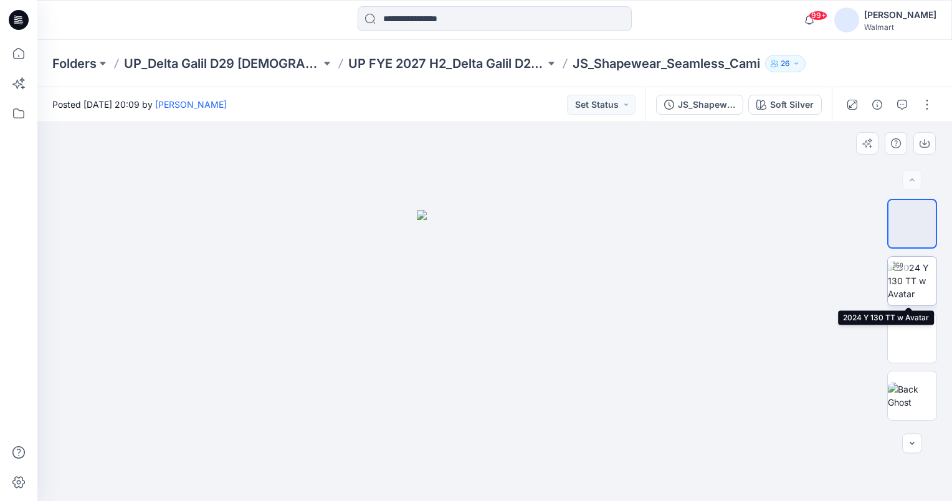
click at [911, 282] on img at bounding box center [912, 280] width 49 height 39
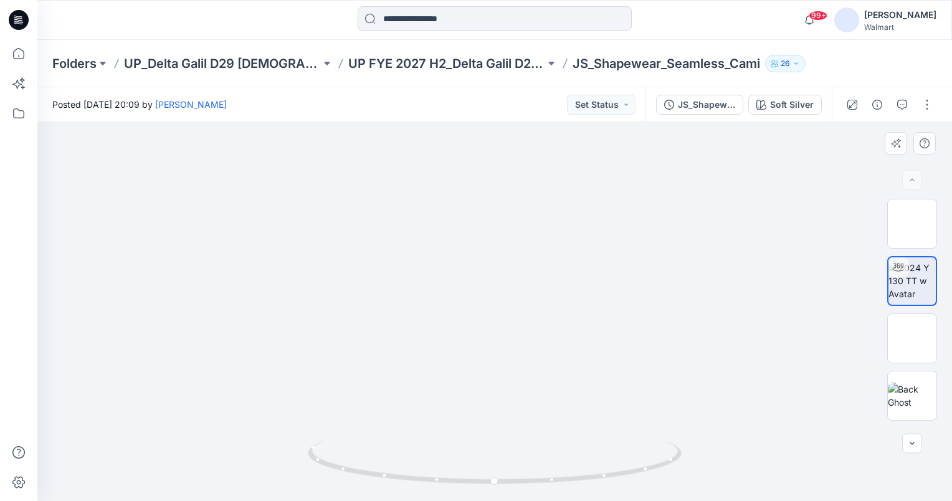
drag, startPoint x: 528, startPoint y: 385, endPoint x: 530, endPoint y: 369, distance: 15.7
click at [530, 369] on img at bounding box center [490, 33] width 1443 height 936
drag, startPoint x: 549, startPoint y: 335, endPoint x: 554, endPoint y: 368, distance: 33.3
drag, startPoint x: 573, startPoint y: 409, endPoint x: 572, endPoint y: 378, distance: 31.8
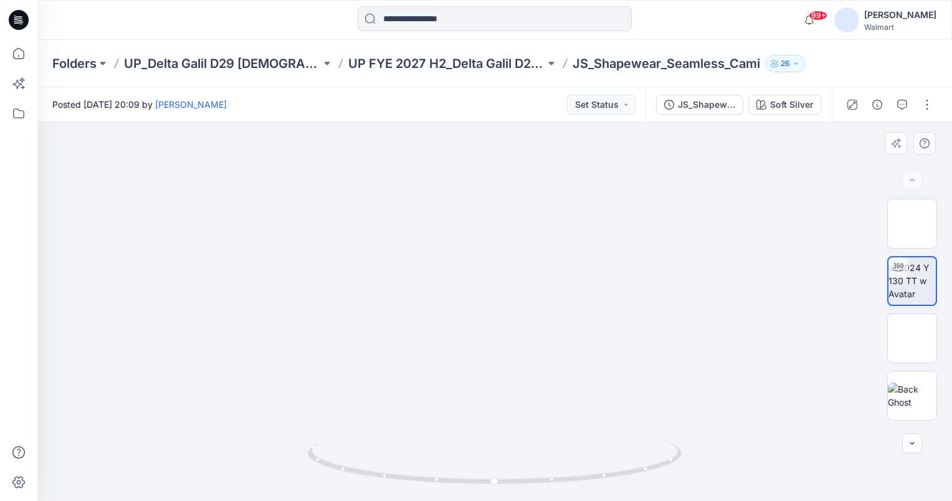
click at [572, 378] on img at bounding box center [493, 33] width 1443 height 935
drag, startPoint x: 495, startPoint y: 483, endPoint x: 493, endPoint y: 492, distance: 8.9
click at [493, 487] on icon at bounding box center [496, 463] width 377 height 47
drag, startPoint x: 516, startPoint y: 326, endPoint x: 523, endPoint y: 364, distance: 38.7
click at [523, 364] on img at bounding box center [500, 52] width 1443 height 897
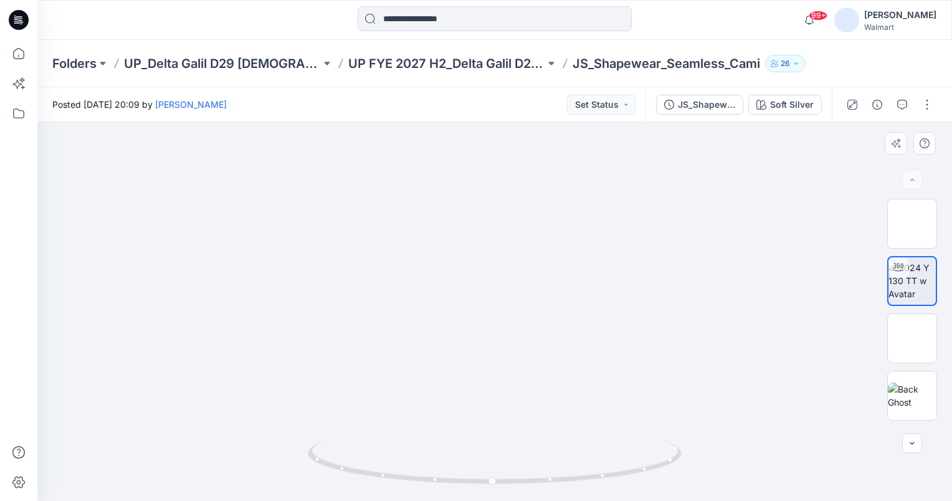
scroll to position [52, 0]
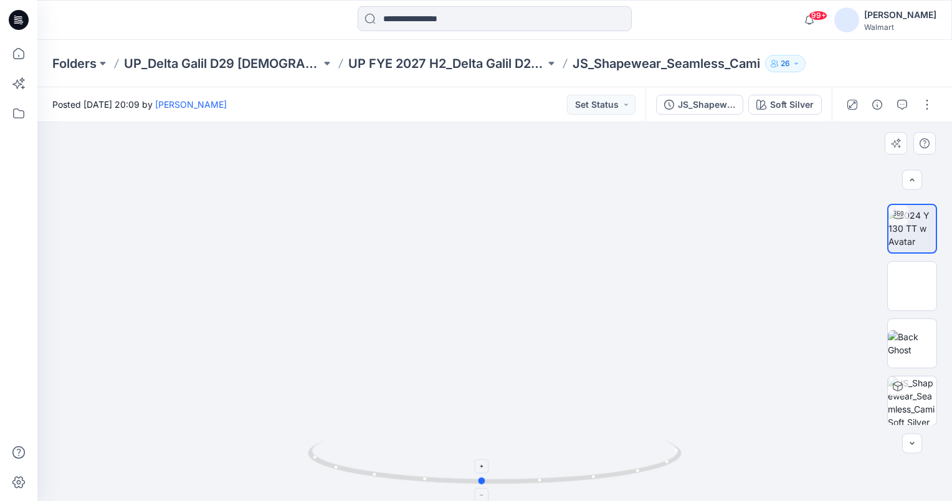
drag, startPoint x: 490, startPoint y: 481, endPoint x: 478, endPoint y: 481, distance: 11.2
click at [478, 481] on circle at bounding box center [481, 480] width 7 height 7
click at [477, 482] on circle at bounding box center [478, 480] width 7 height 7
drag, startPoint x: 477, startPoint y: 480, endPoint x: 520, endPoint y: 480, distance: 43.6
click at [520, 480] on circle at bounding box center [519, 480] width 7 height 7
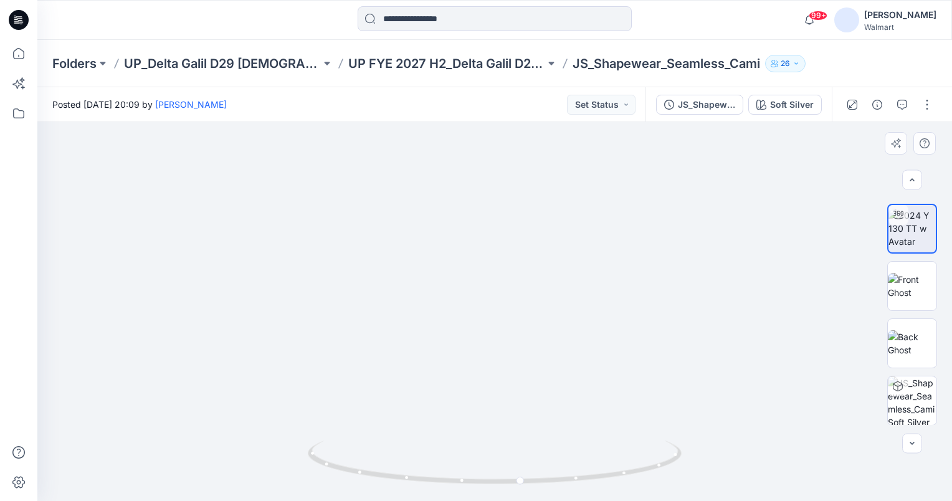
click at [738, 239] on img at bounding box center [499, 324] width 1310 height 1310
click at [766, 313] on img at bounding box center [501, 323] width 1310 height 1310
click at [608, 110] on button "Set Status" at bounding box center [601, 105] width 69 height 20
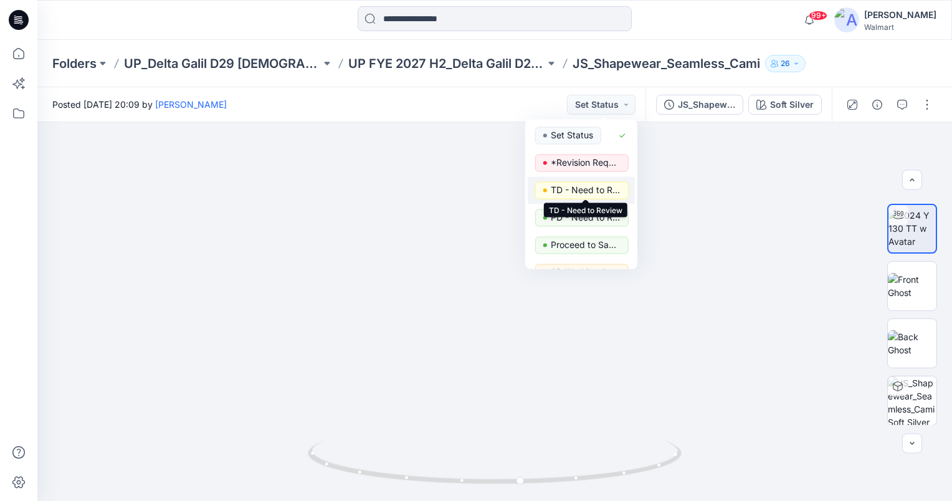
click at [602, 193] on p "TD - Need to Review" at bounding box center [586, 190] width 70 height 16
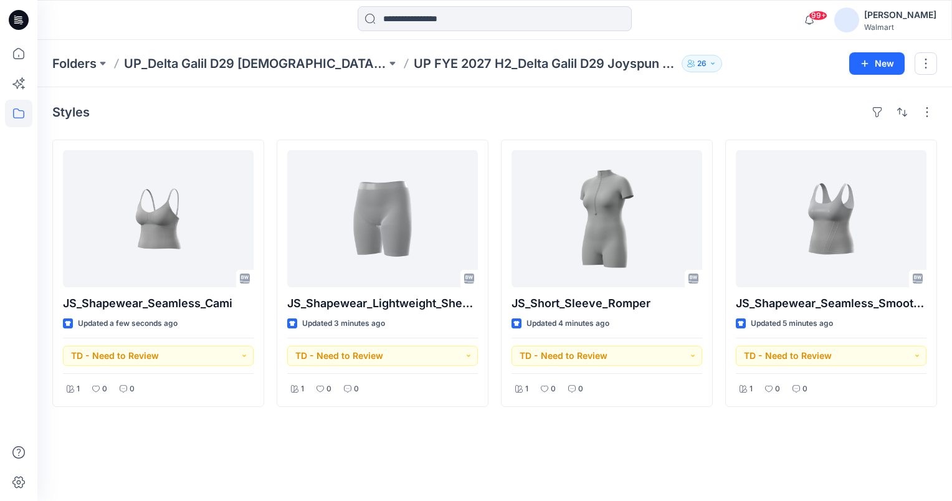
click at [752, 28] on div "99+ Notifications [PERSON_NAME] shared WM22609A_ADM_ESSENTIALS LONG PANT in UP …" at bounding box center [494, 19] width 914 height 27
